Goal: Use online tool/utility: Utilize a website feature to perform a specific function

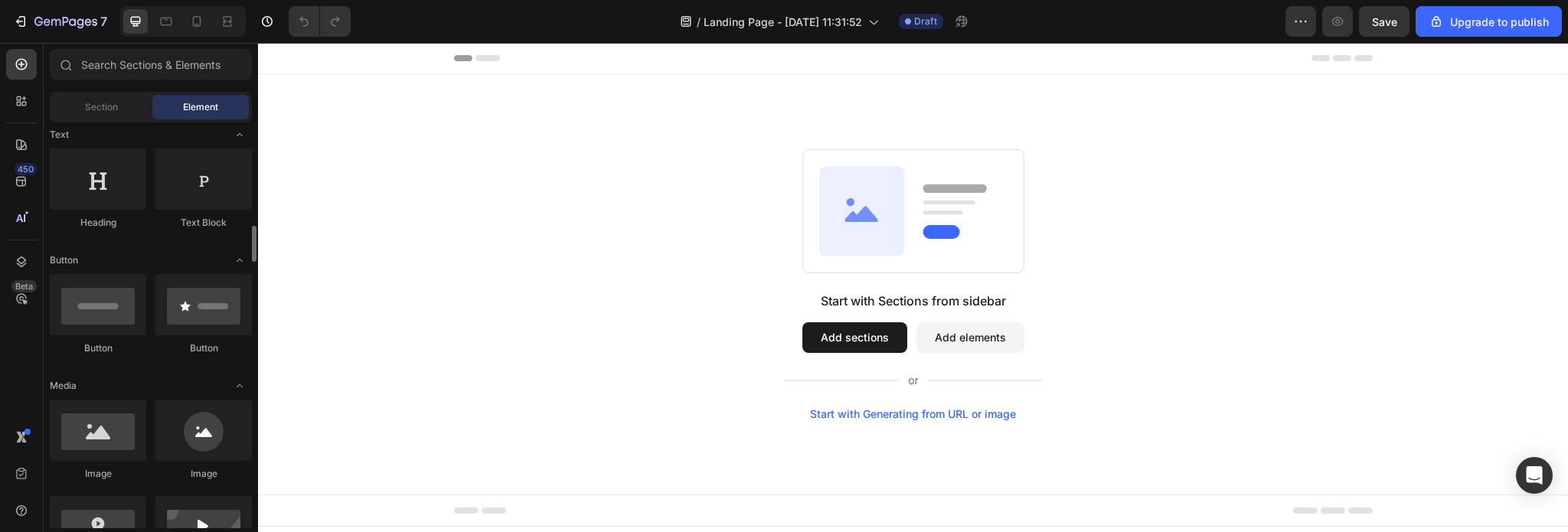
scroll to position [306, 0]
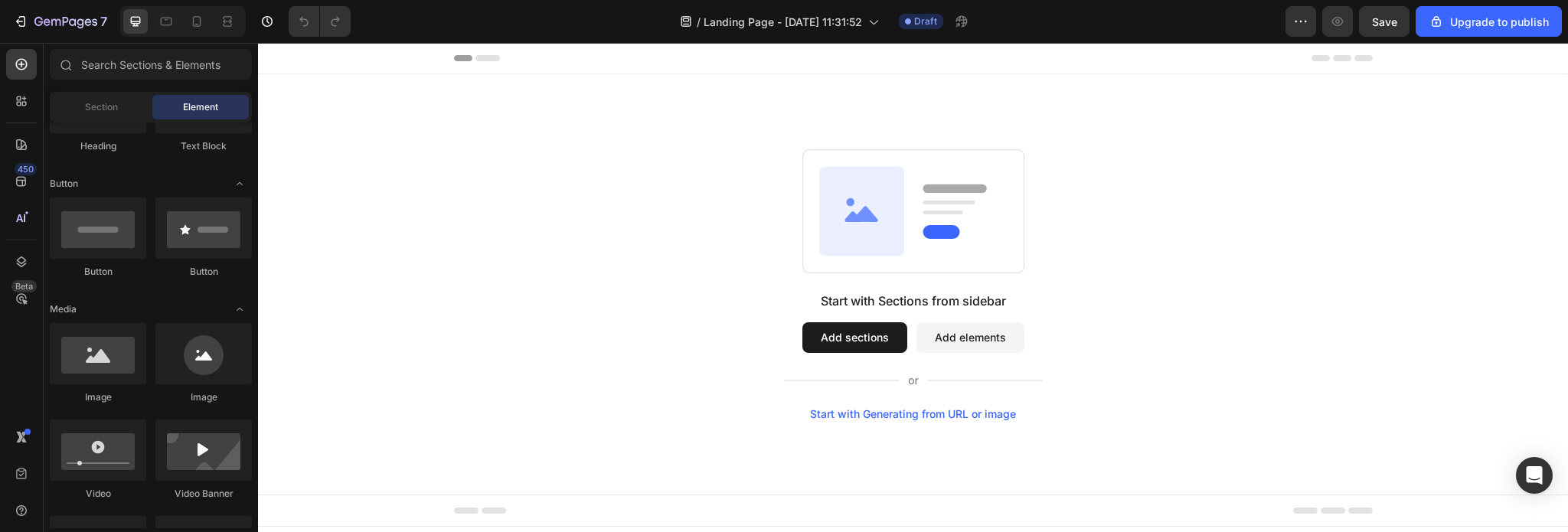
click at [833, 324] on button "Add sections" at bounding box center [855, 337] width 105 height 30
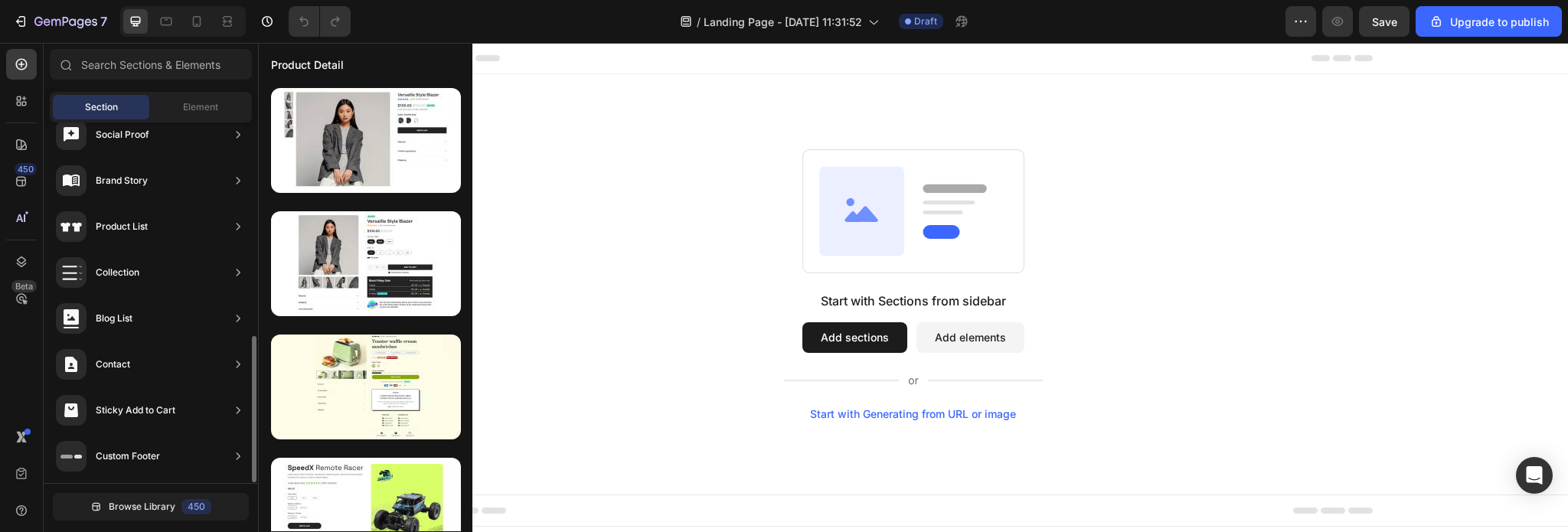
scroll to position [0, 0]
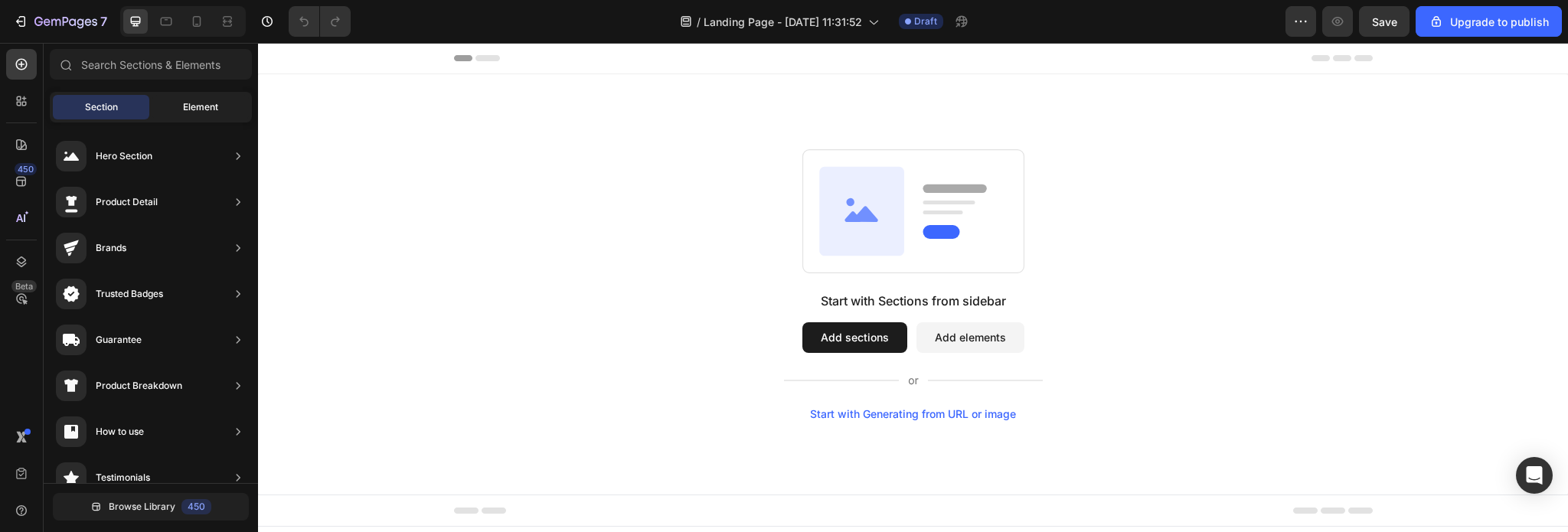
click at [213, 101] on span "Element" at bounding box center [200, 106] width 35 height 14
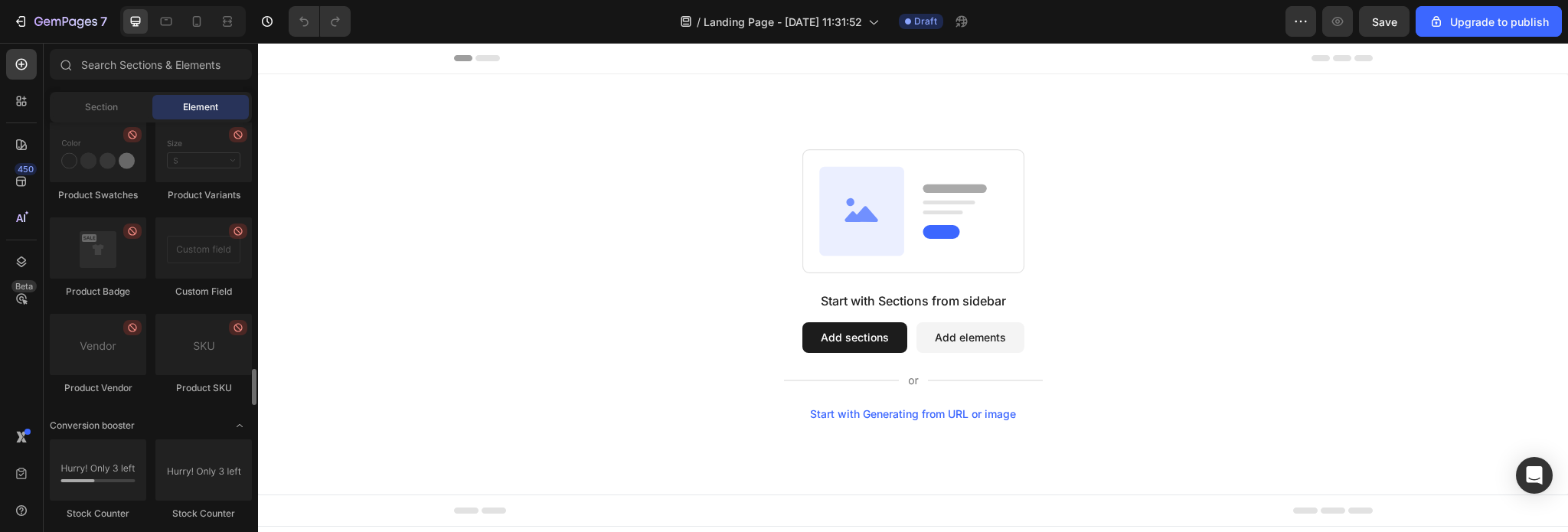
scroll to position [2907, 0]
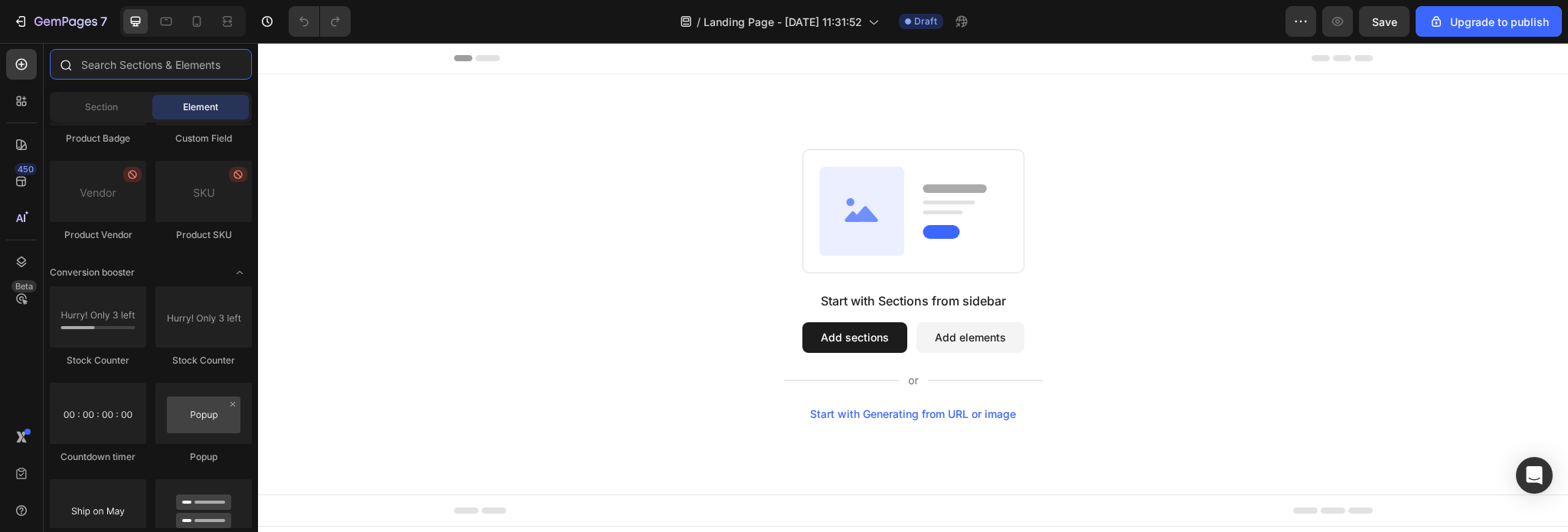
click at [159, 70] on input "text" at bounding box center [151, 64] width 202 height 30
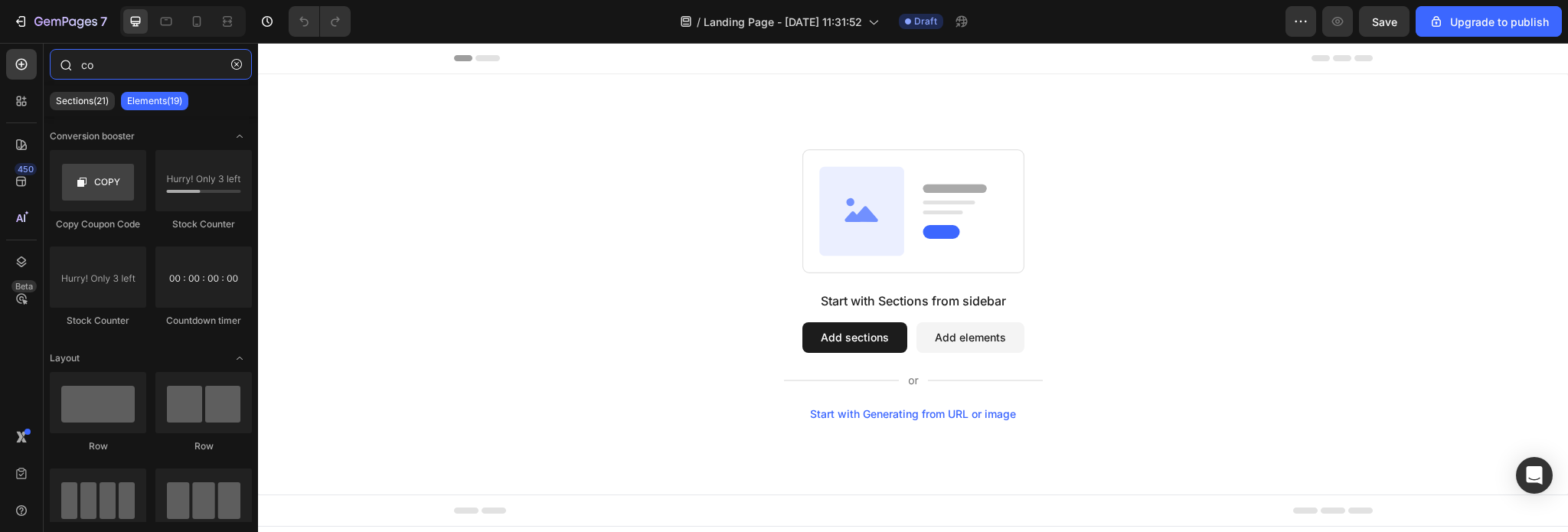
type input "c"
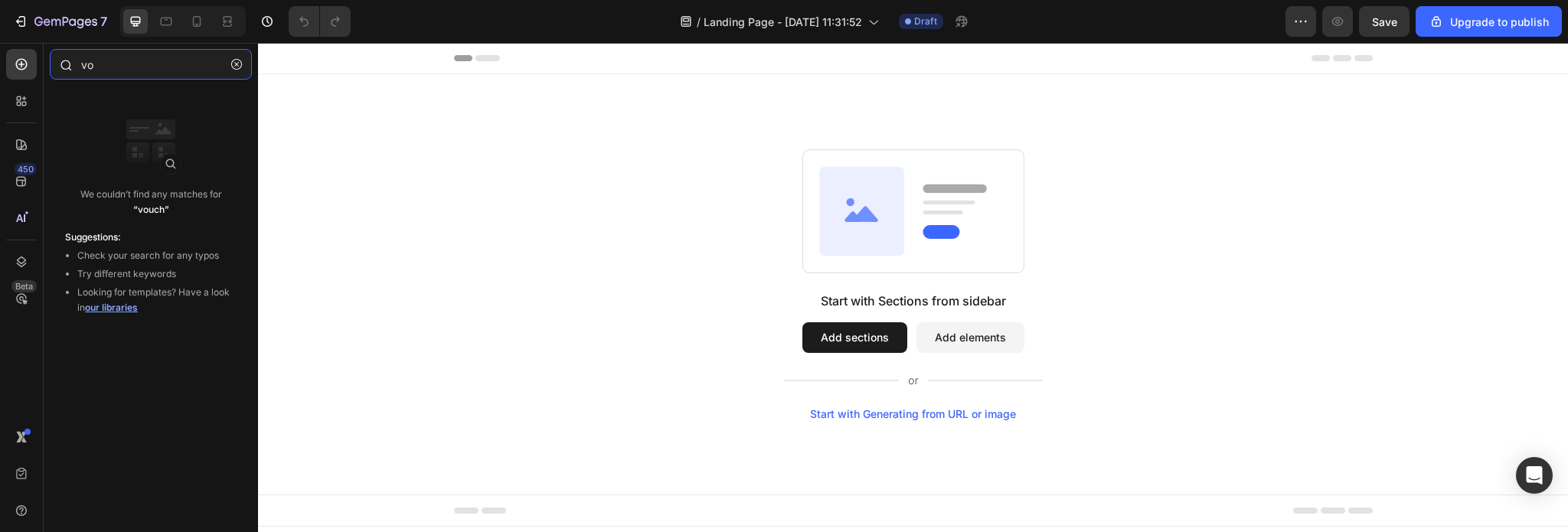
type input "v"
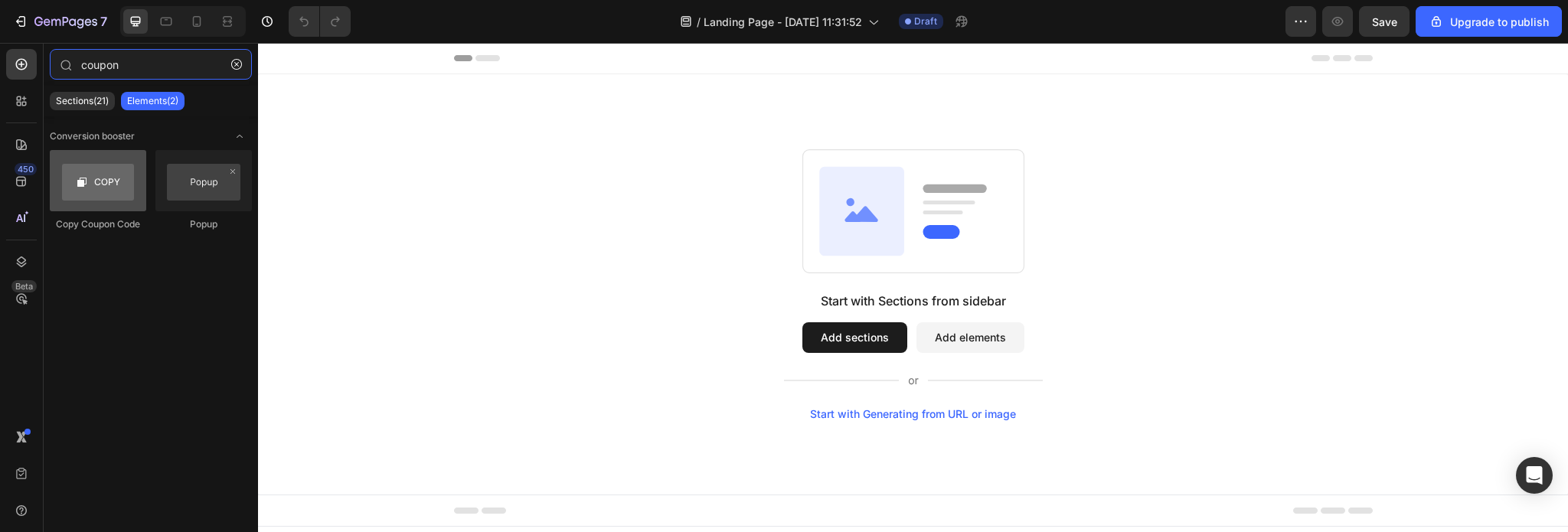
type input "coupon"
click at [95, 210] on div at bounding box center [98, 180] width 97 height 61
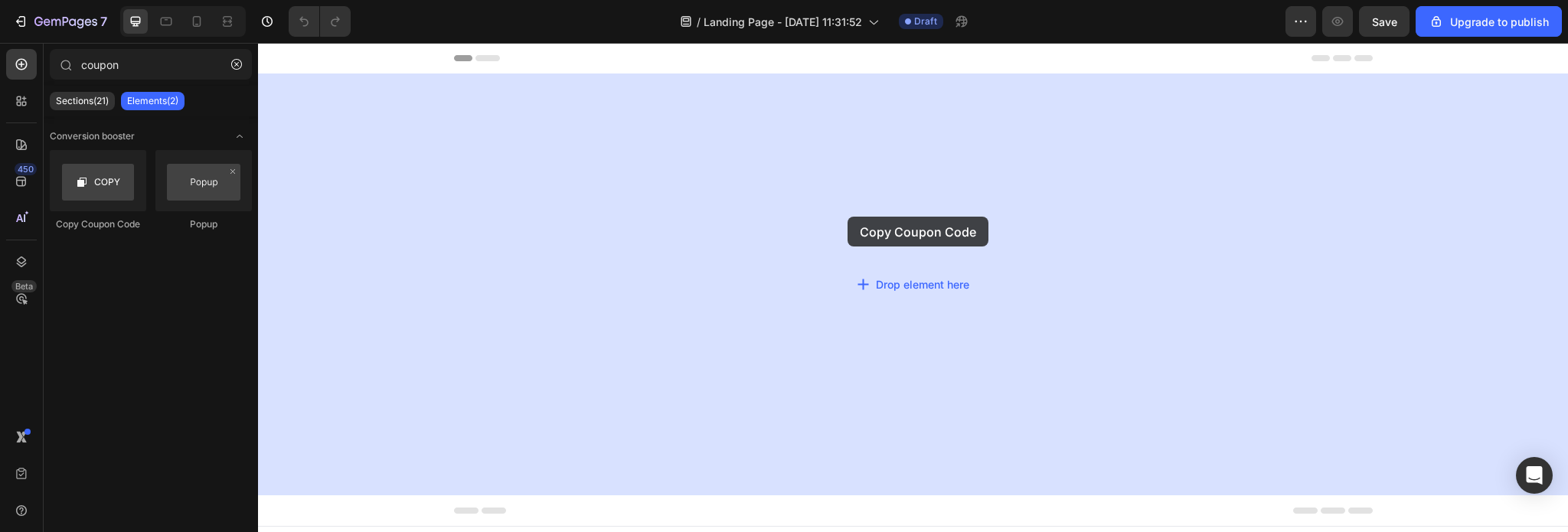
drag, startPoint x: 359, startPoint y: 237, endPoint x: 847, endPoint y: 217, distance: 488.4
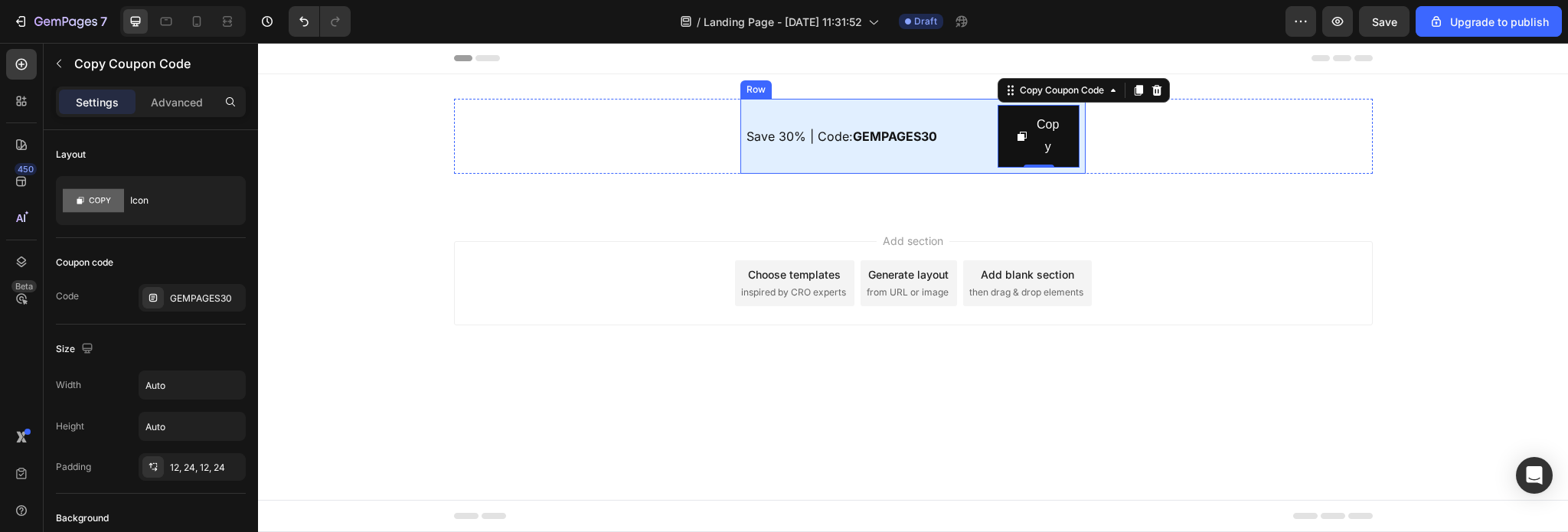
click at [757, 149] on div "Save 30% | Code: GEMPAGES30 Text Block" at bounding box center [868, 136] width 245 height 63
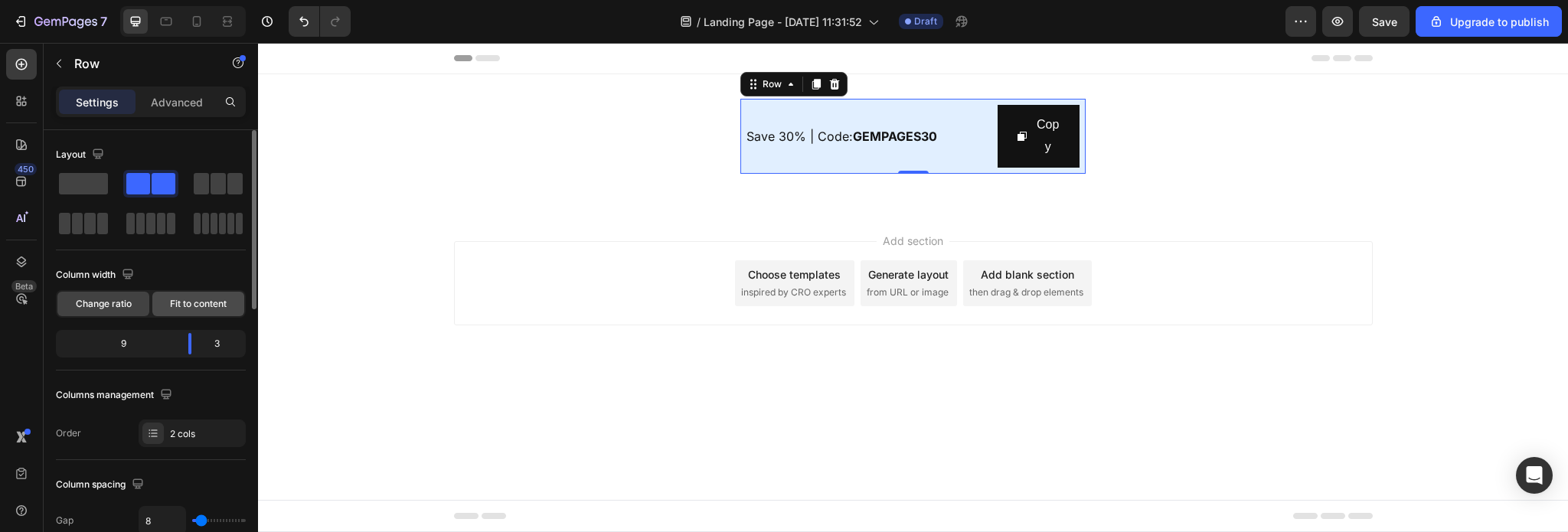
click at [175, 305] on span "Fit to content" at bounding box center [198, 304] width 56 height 14
